Goal: Find specific page/section: Find specific page/section

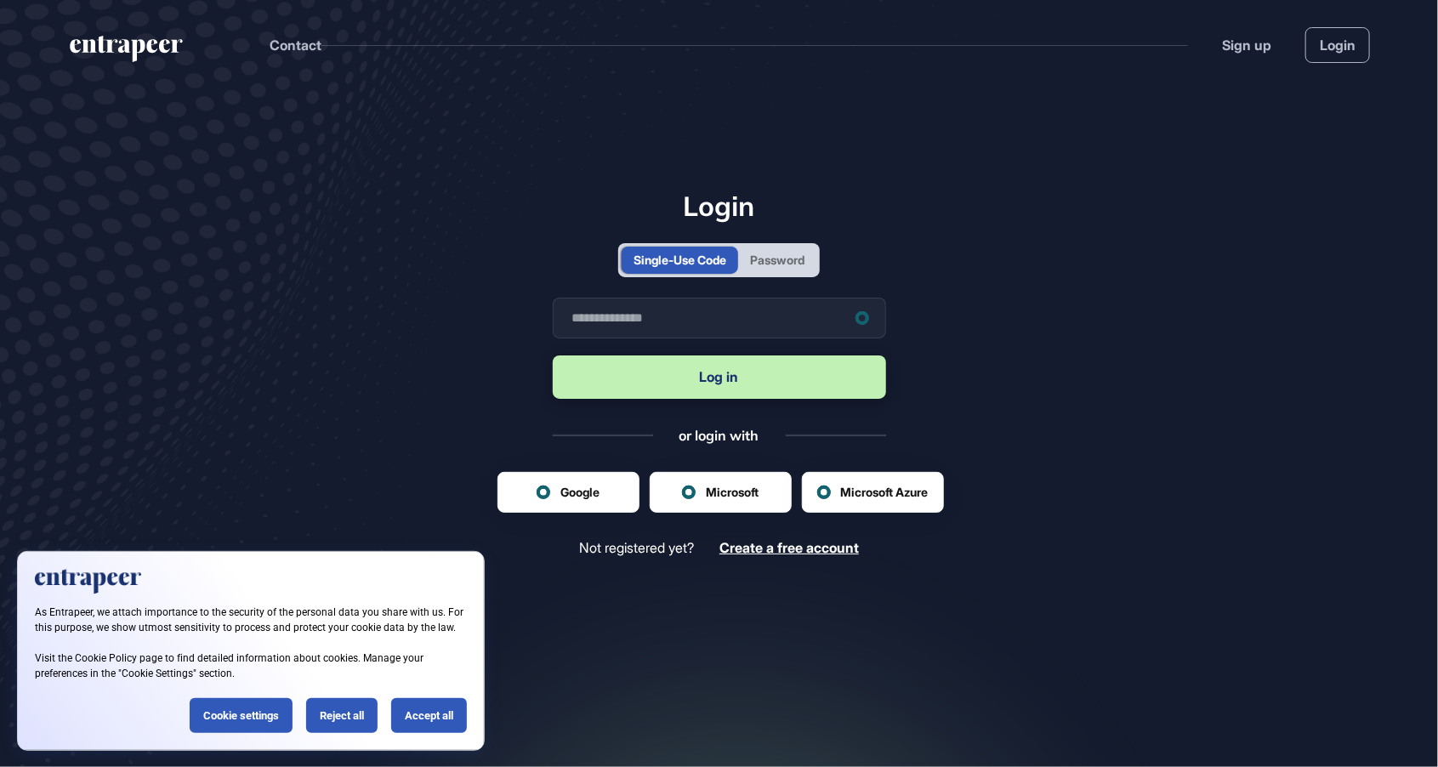
scroll to position [1, 1]
click at [777, 274] on div "Password" at bounding box center [777, 260] width 78 height 27
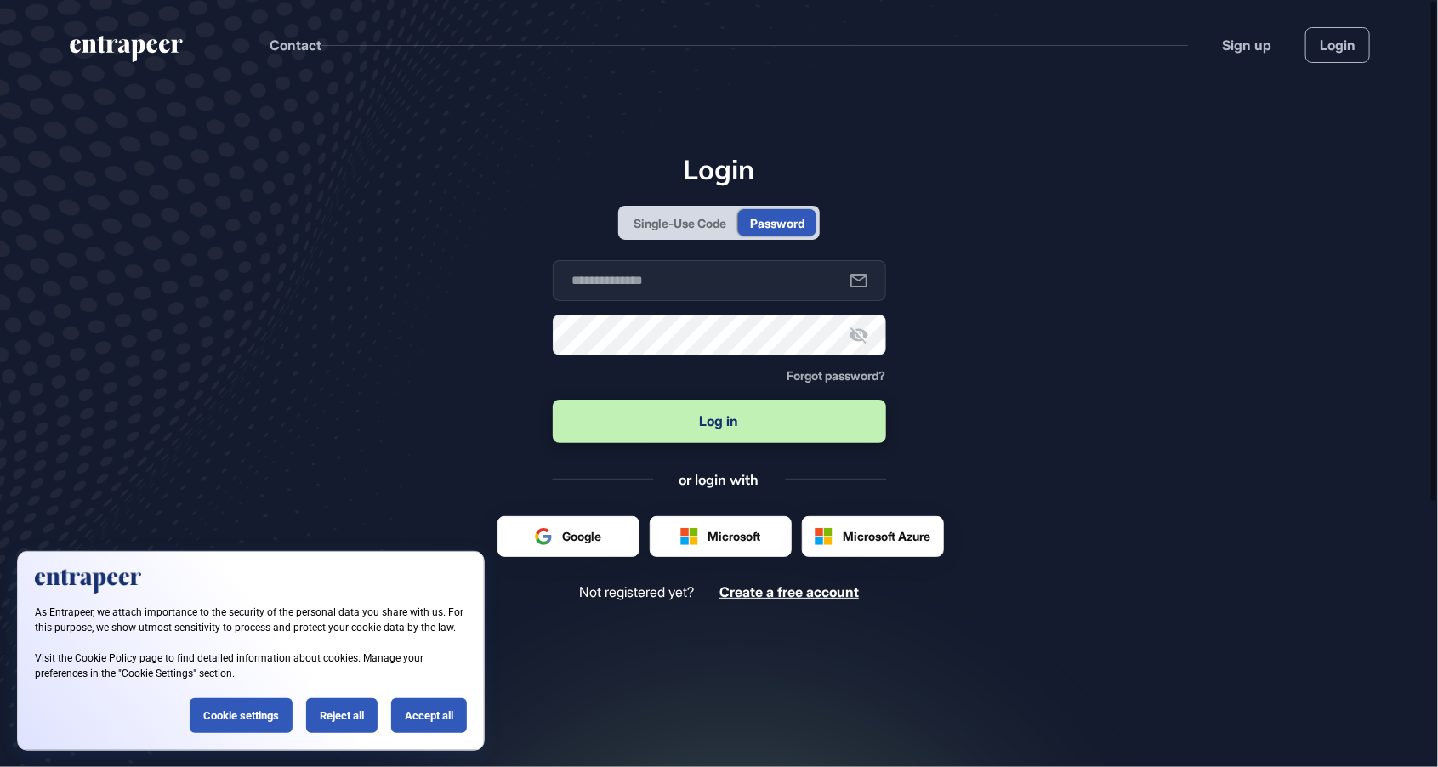
scroll to position [0, 0]
click at [757, 301] on input "text" at bounding box center [719, 280] width 333 height 41
type input "**********"
click at [704, 443] on button "Log in" at bounding box center [719, 421] width 333 height 43
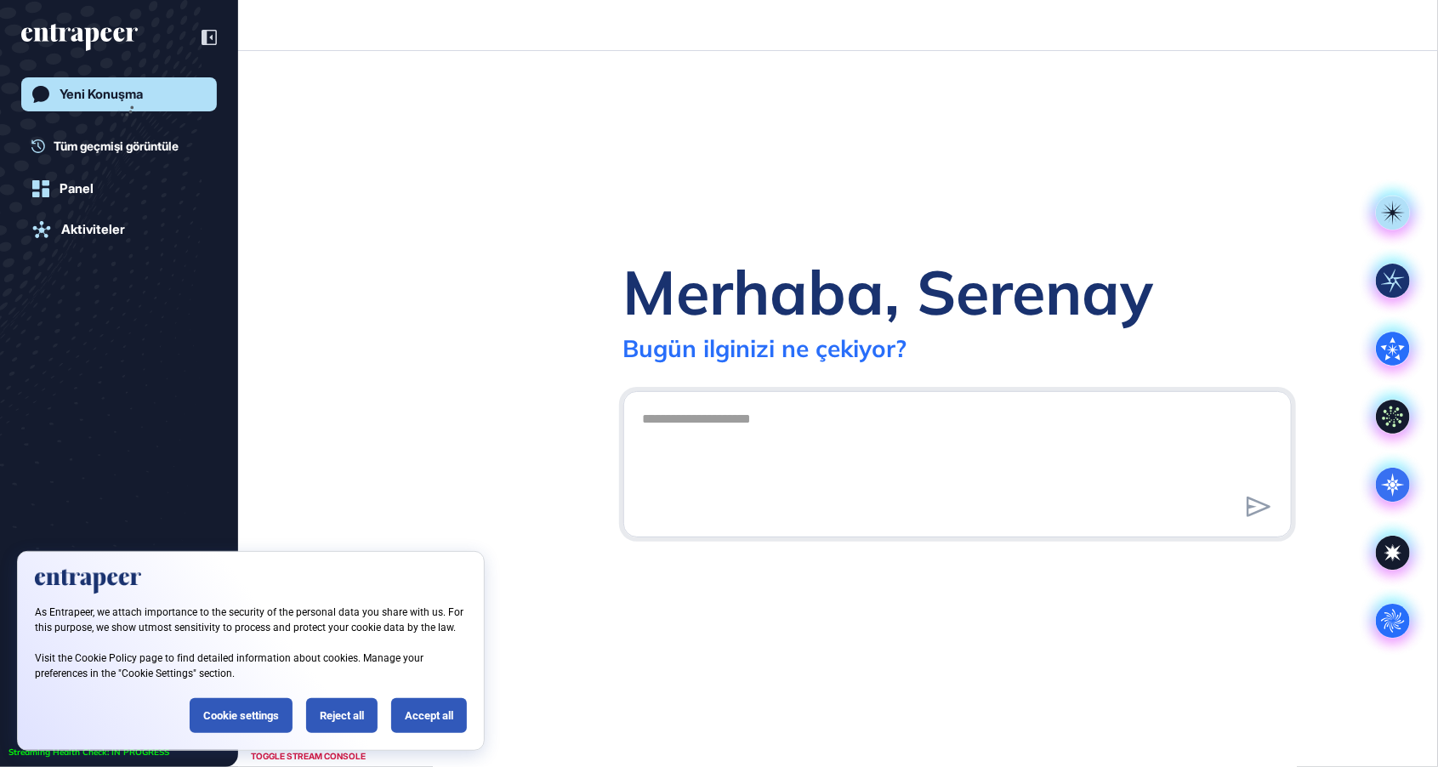
scroll to position [1, 1]
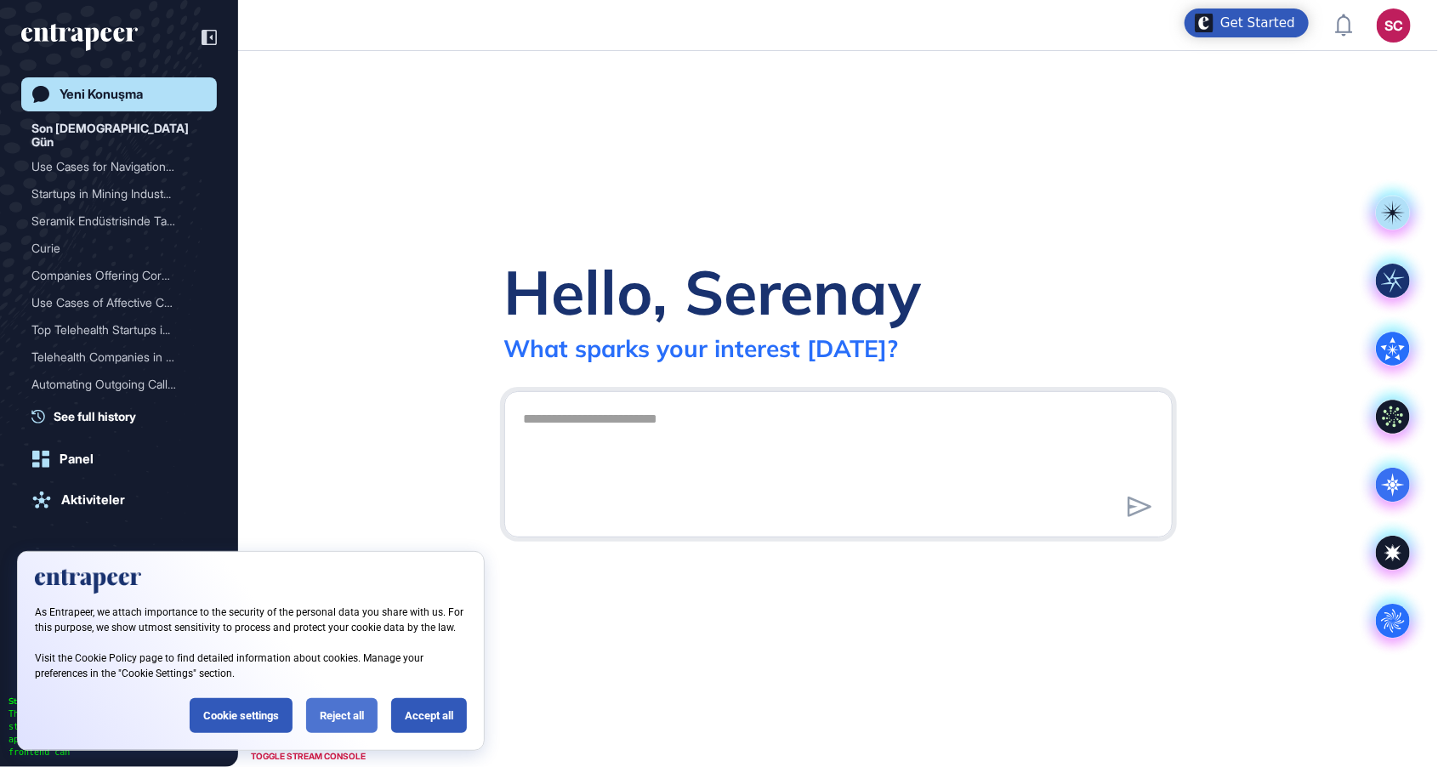
click at [339, 707] on div "Reject all" at bounding box center [341, 715] width 71 height 35
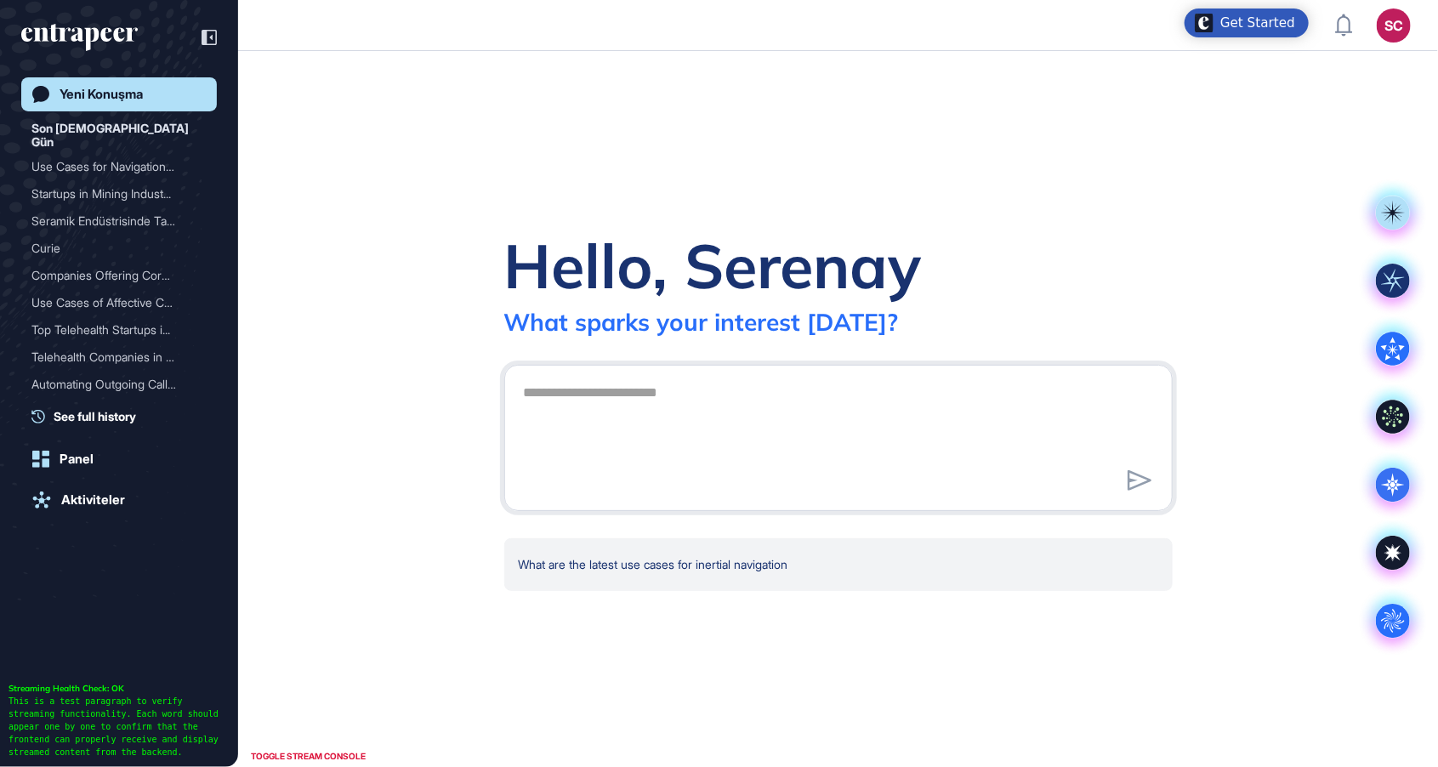
click at [1396, 31] on div "SC" at bounding box center [1394, 26] width 34 height 34
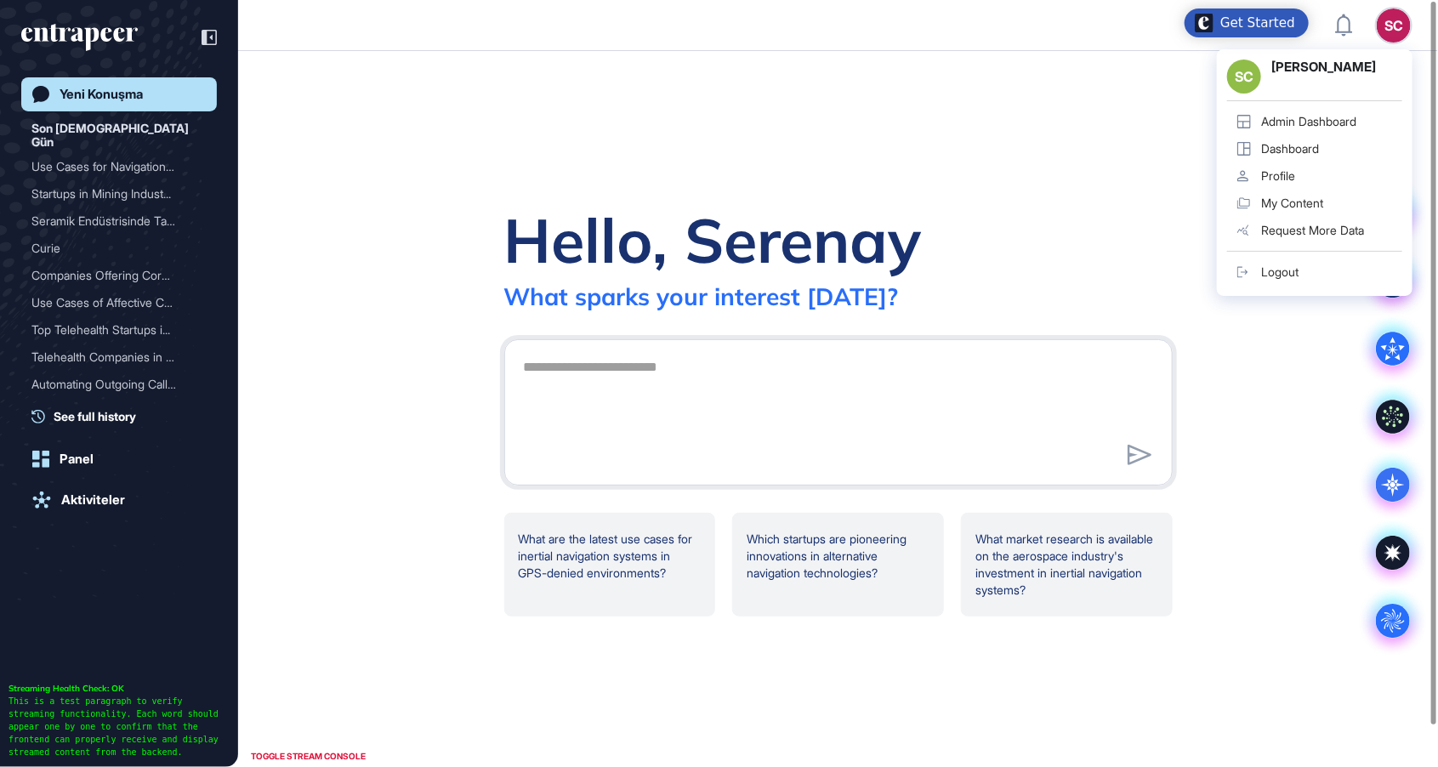
click at [1334, 115] on div "Admin Dashboard" at bounding box center [1308, 122] width 95 height 14
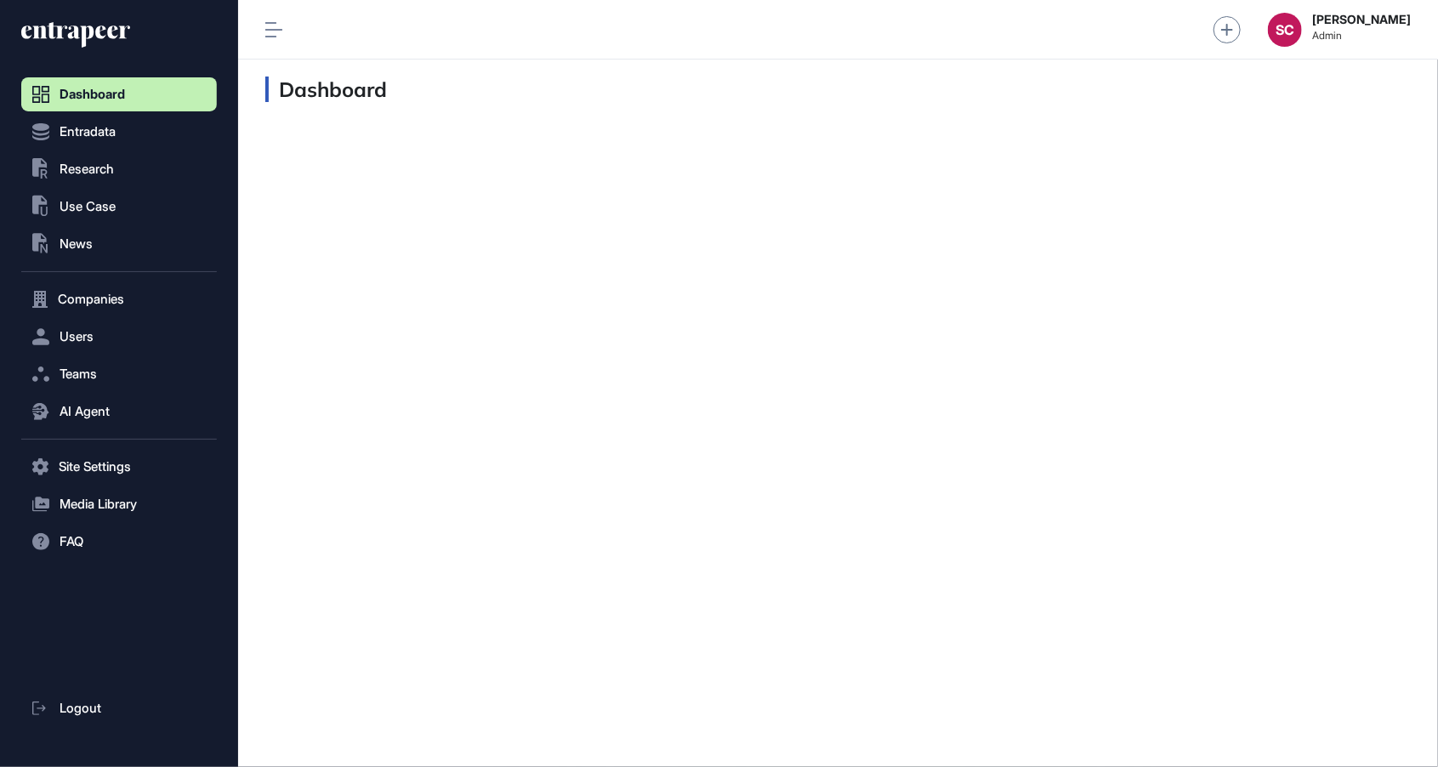
scroll to position [1, 1]
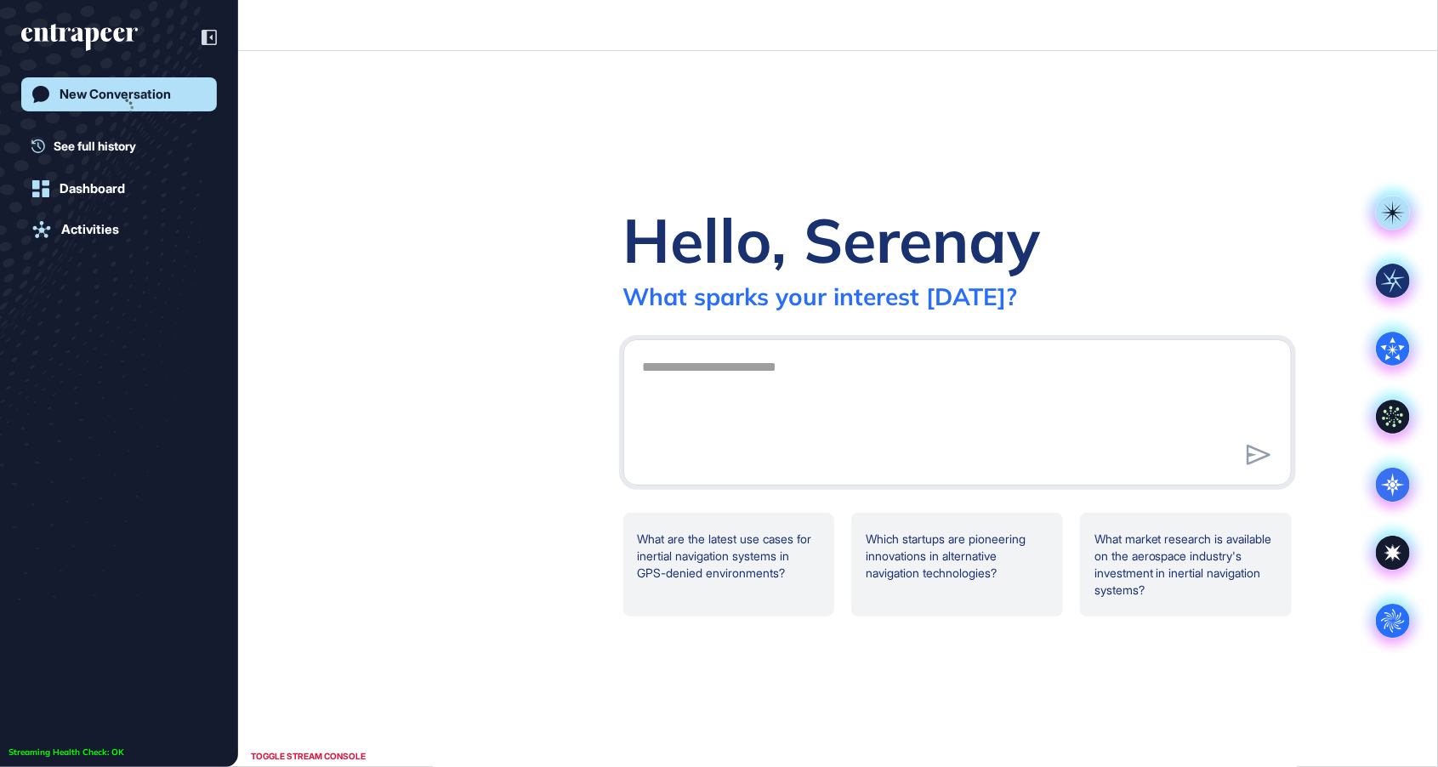
scroll to position [1, 1]
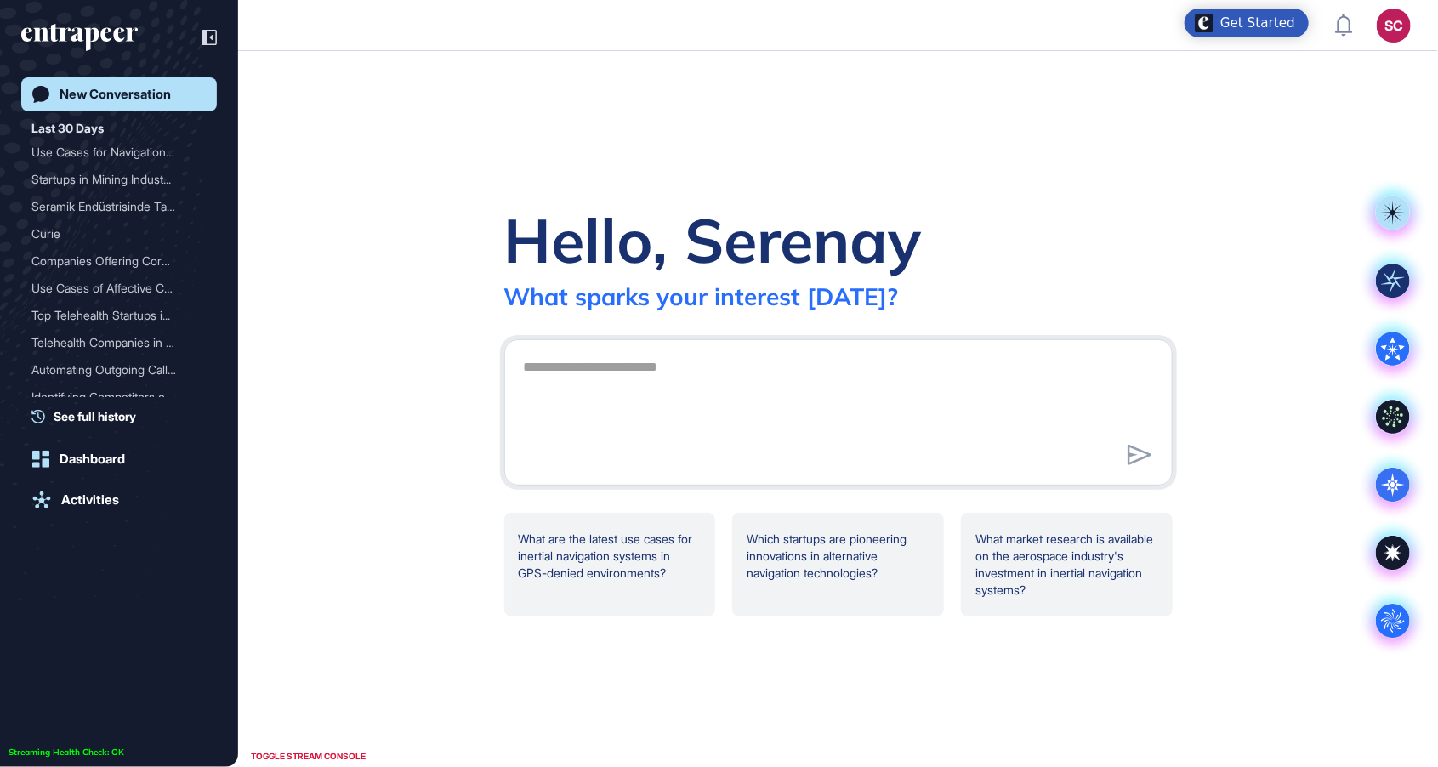
click at [1396, 35] on div "SC" at bounding box center [1394, 26] width 34 height 34
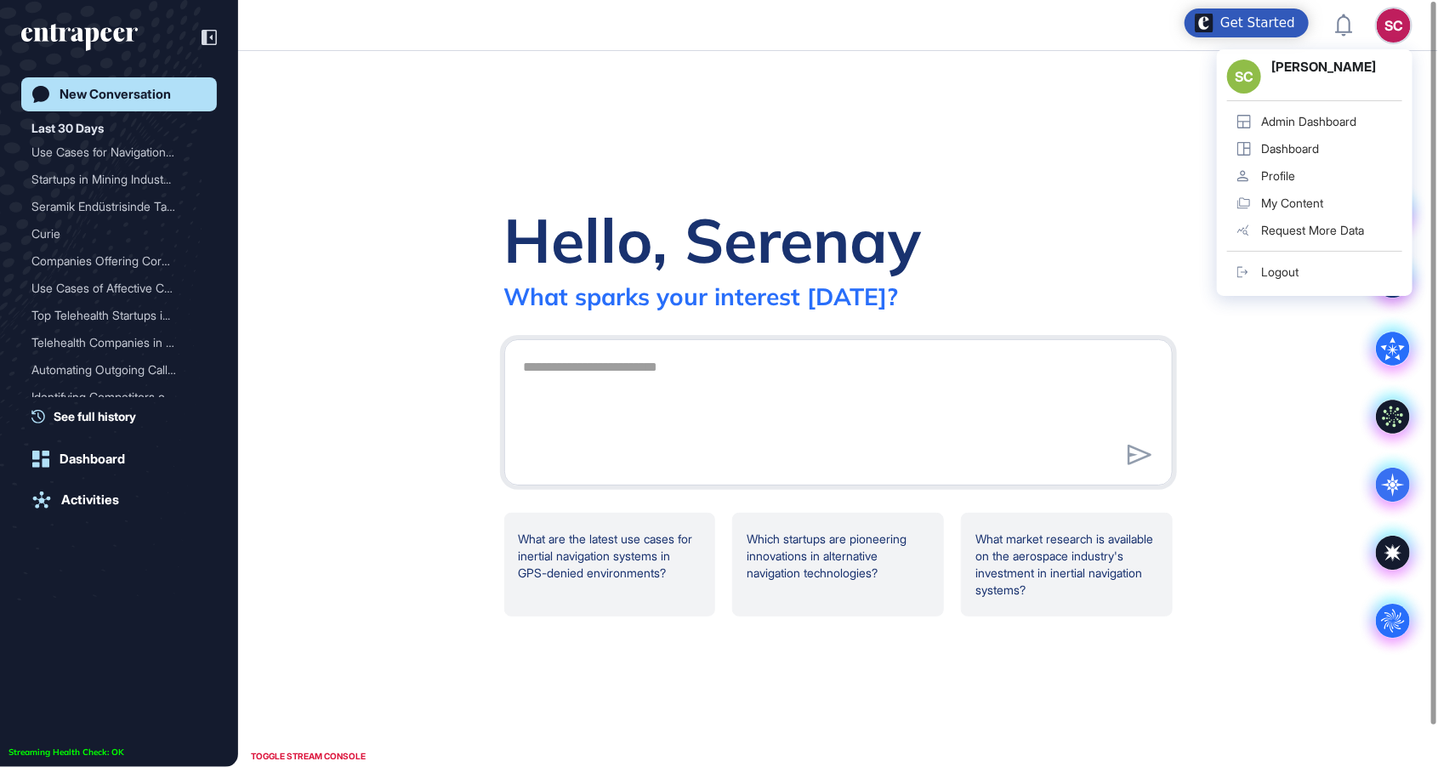
click at [1310, 160] on link "Dashboard" at bounding box center [1314, 148] width 175 height 27
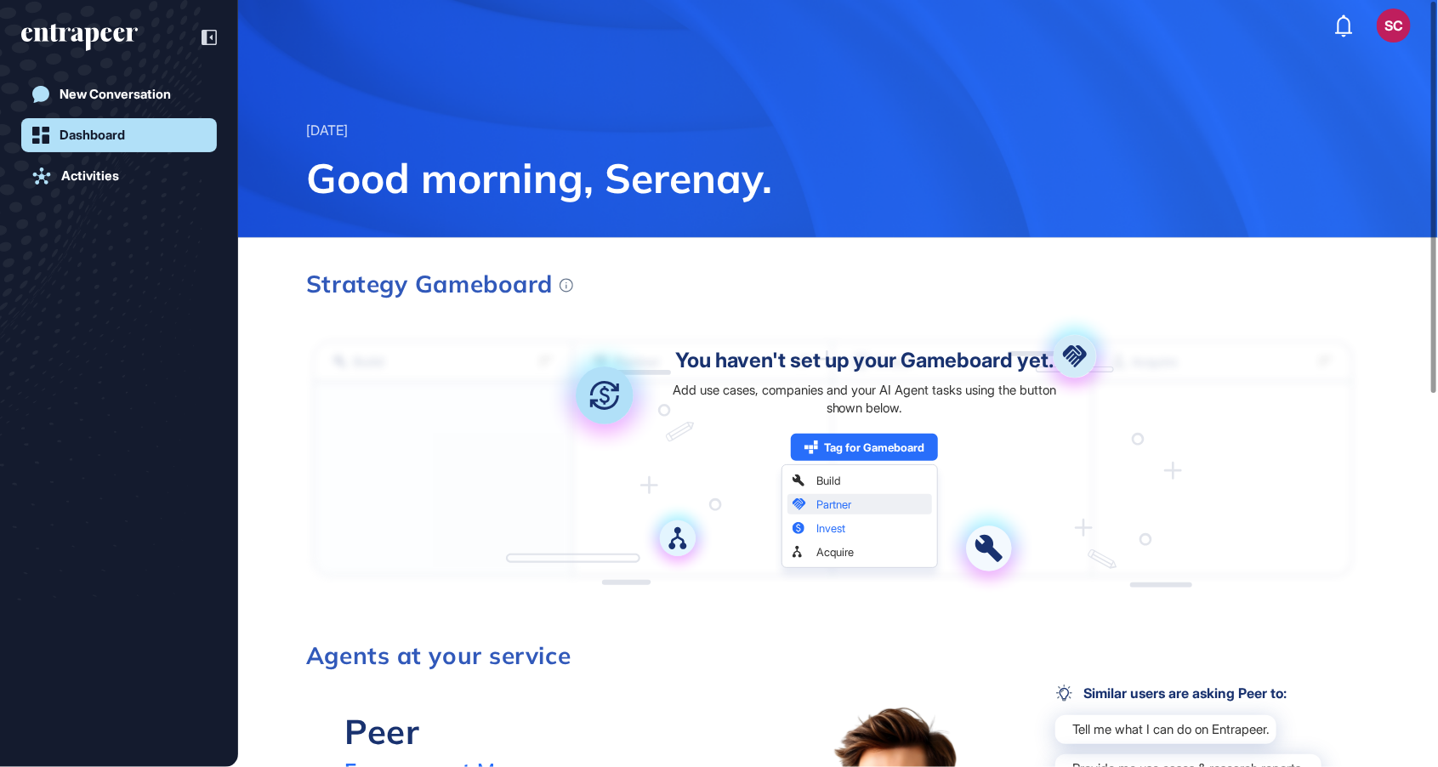
click at [1394, 35] on div "SC" at bounding box center [1394, 26] width 34 height 34
click at [1389, 38] on div "SC" at bounding box center [1394, 26] width 34 height 34
click at [1389, 40] on div "SC" at bounding box center [1394, 26] width 34 height 34
click at [208, 30] on icon at bounding box center [209, 37] width 15 height 15
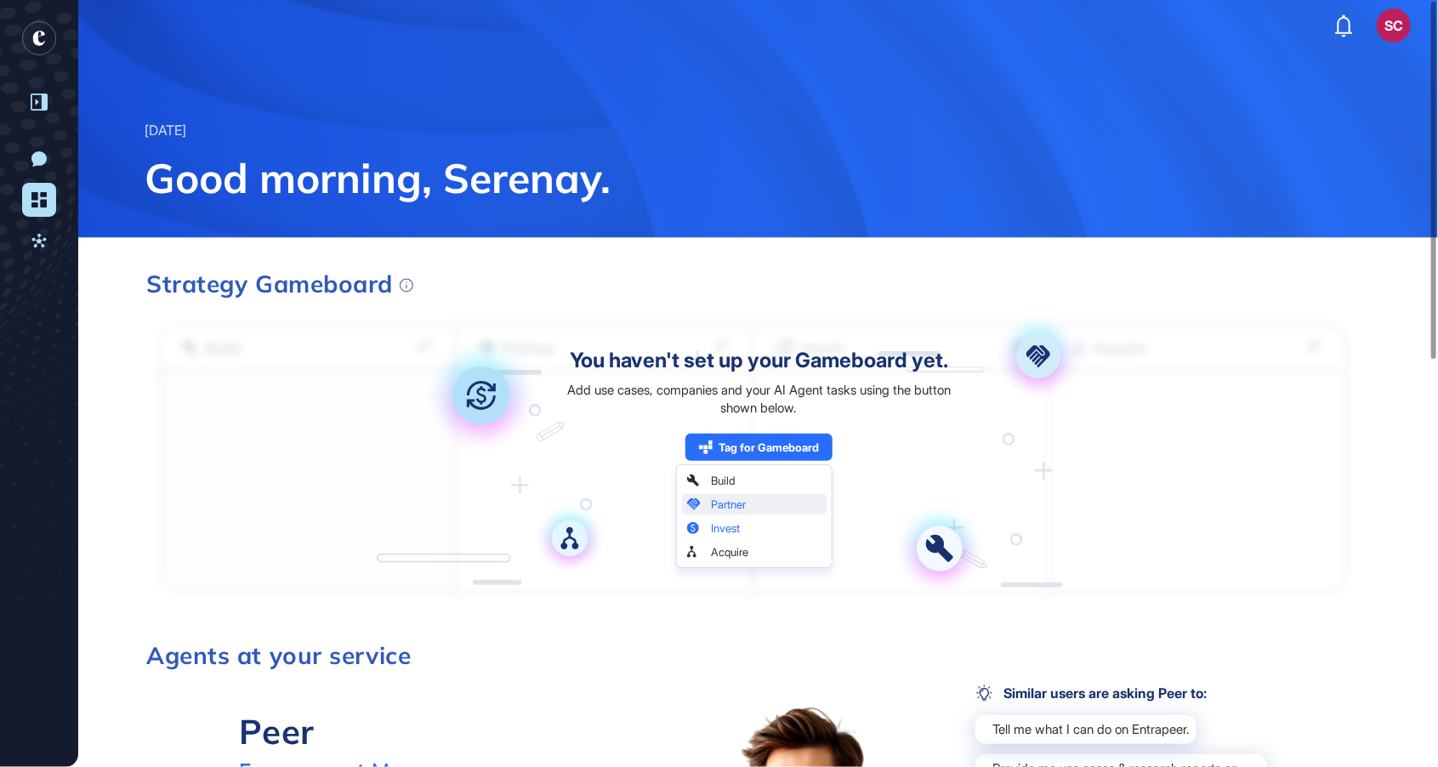
click at [1402, 24] on div "SC" at bounding box center [1394, 26] width 34 height 34
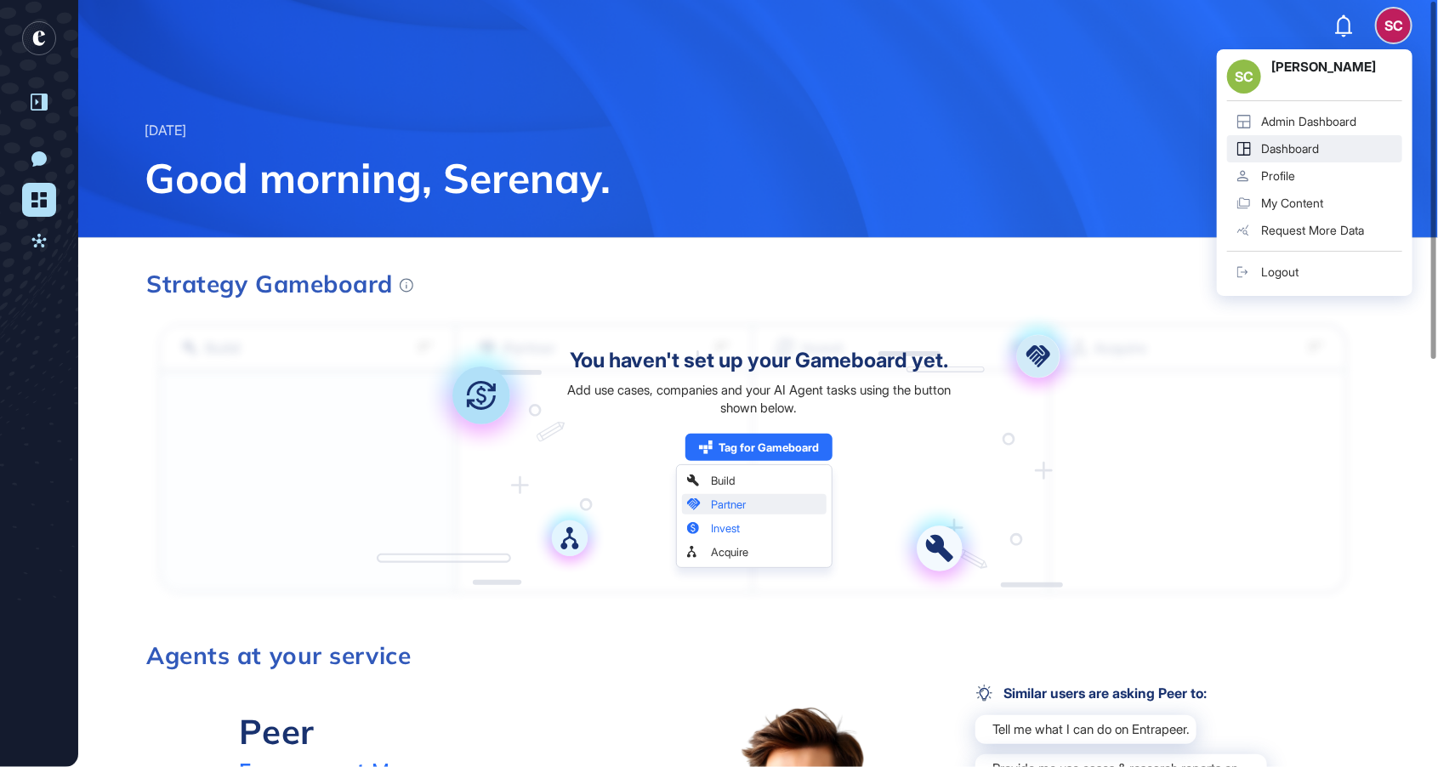
click at [1314, 113] on link "Admin Dashboard" at bounding box center [1314, 121] width 175 height 27
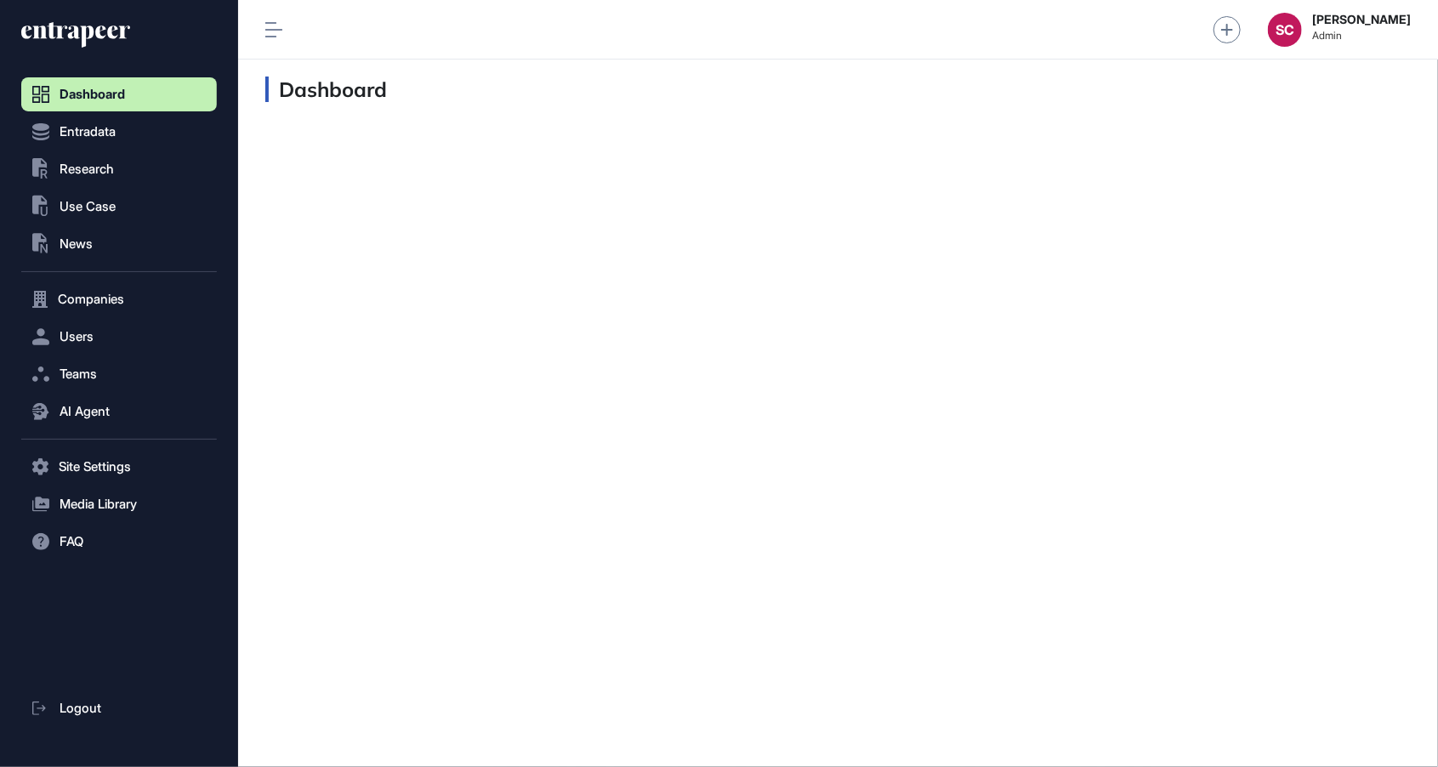
scroll to position [1, 1]
click at [116, 249] on button ".st0{fill:currentColor} News" at bounding box center [119, 244] width 196 height 34
click at [115, 291] on link "News List" at bounding box center [123, 279] width 187 height 31
